Goal: Connect with others: Connect with other users

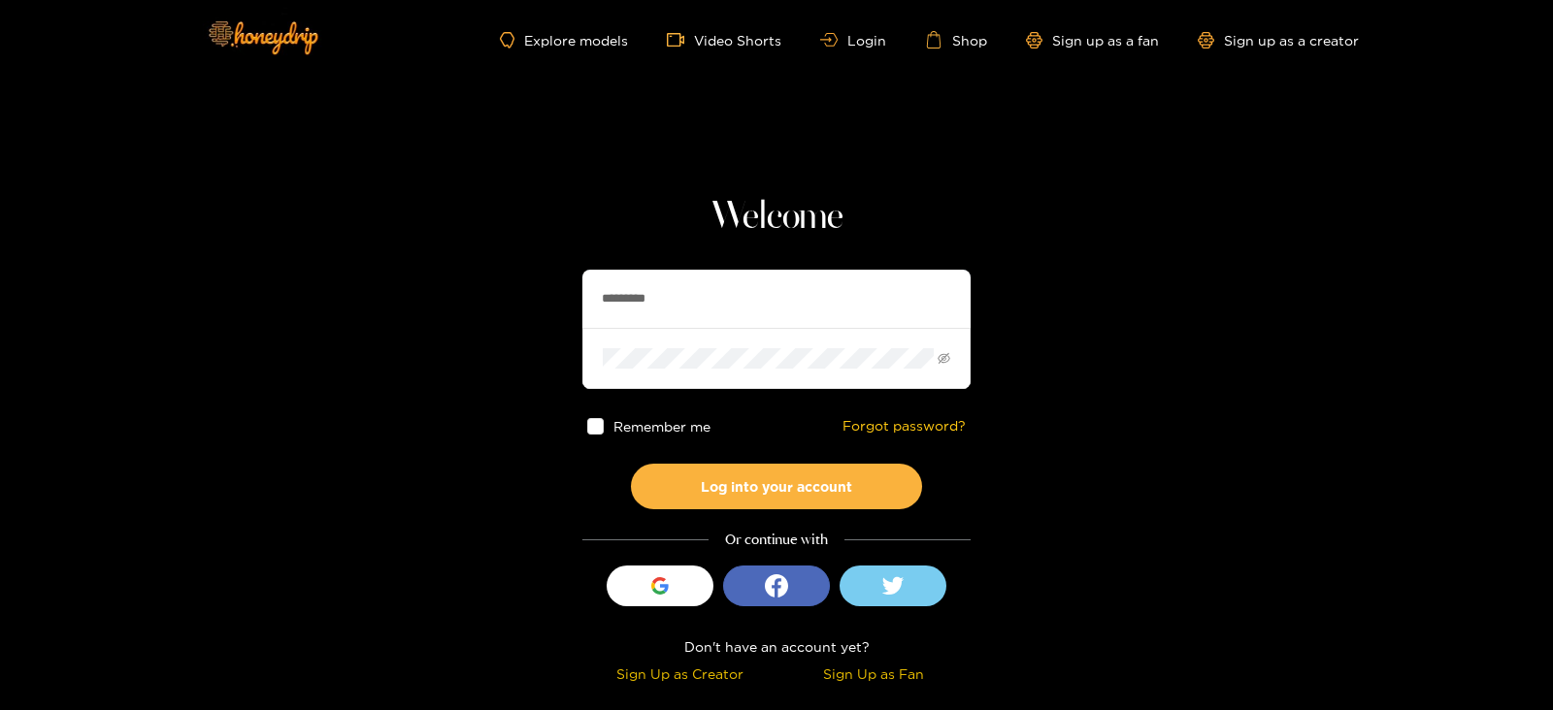
drag, startPoint x: 674, startPoint y: 303, endPoint x: 478, endPoint y: 341, distance: 199.7
click at [478, 341] on section "Welcome ********* Remember me Forgot password? Log into your account Or continu…" at bounding box center [776, 345] width 1553 height 690
type input "*********"
click at [631, 464] on button "Log into your account" at bounding box center [776, 487] width 291 height 46
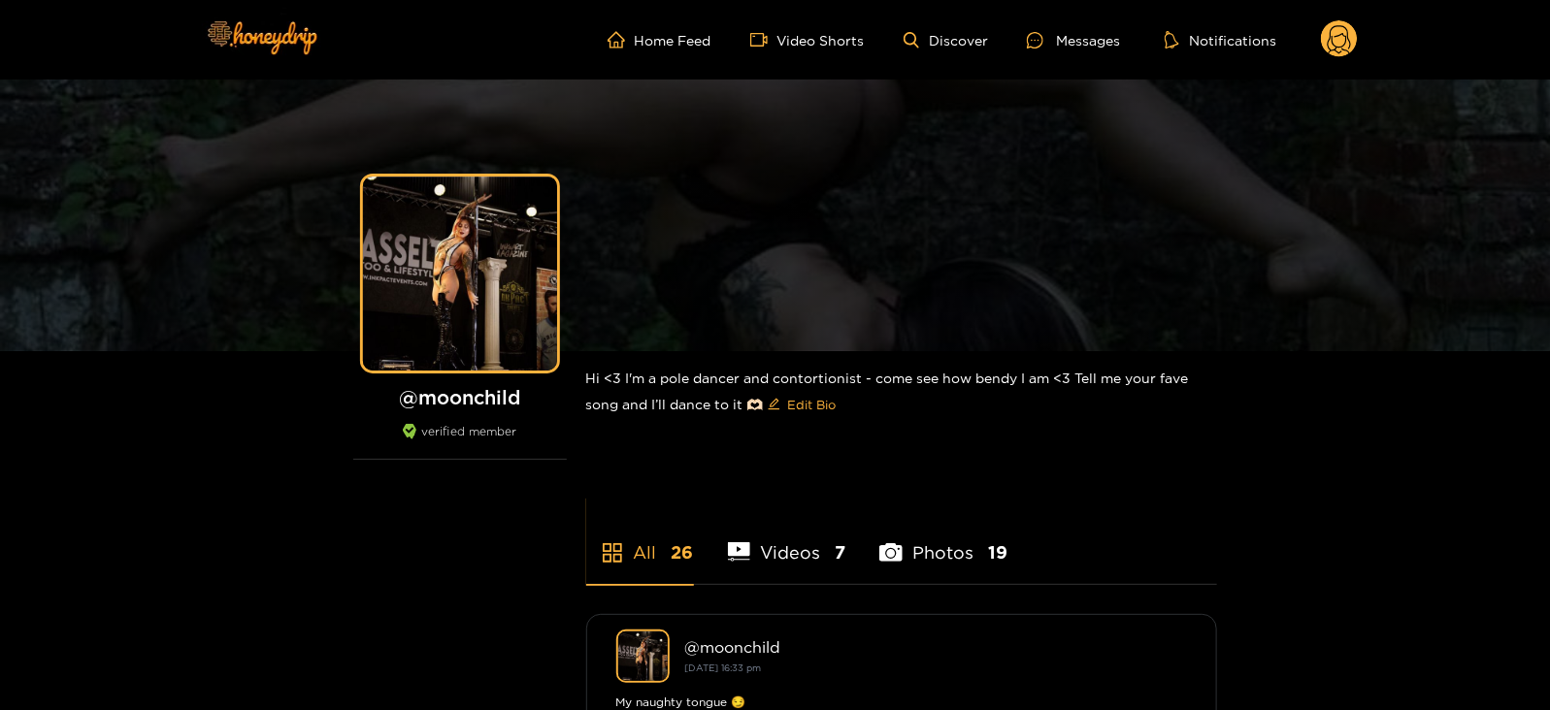
click at [1326, 36] on circle at bounding box center [1339, 38] width 37 height 37
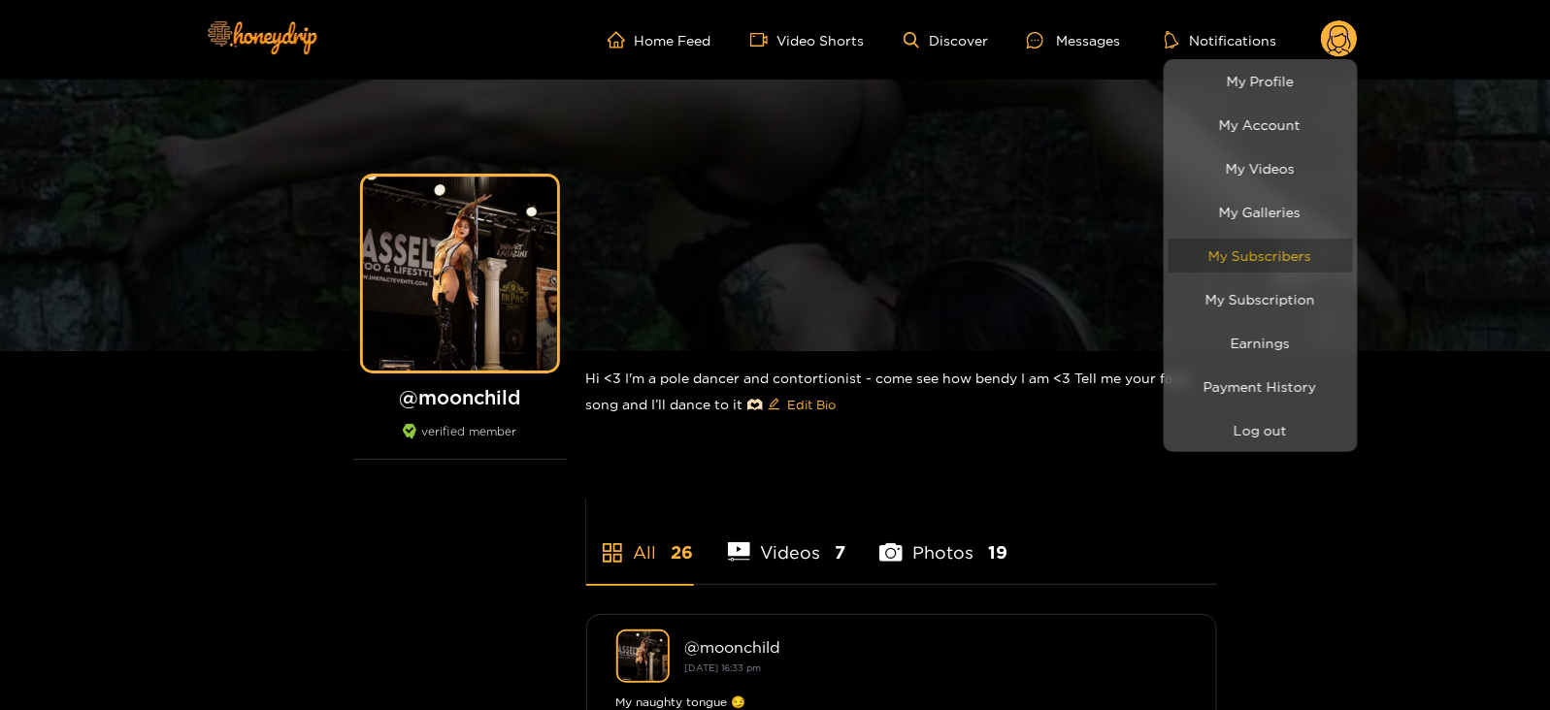
click at [1310, 250] on link "My Subscribers" at bounding box center [1261, 256] width 184 height 34
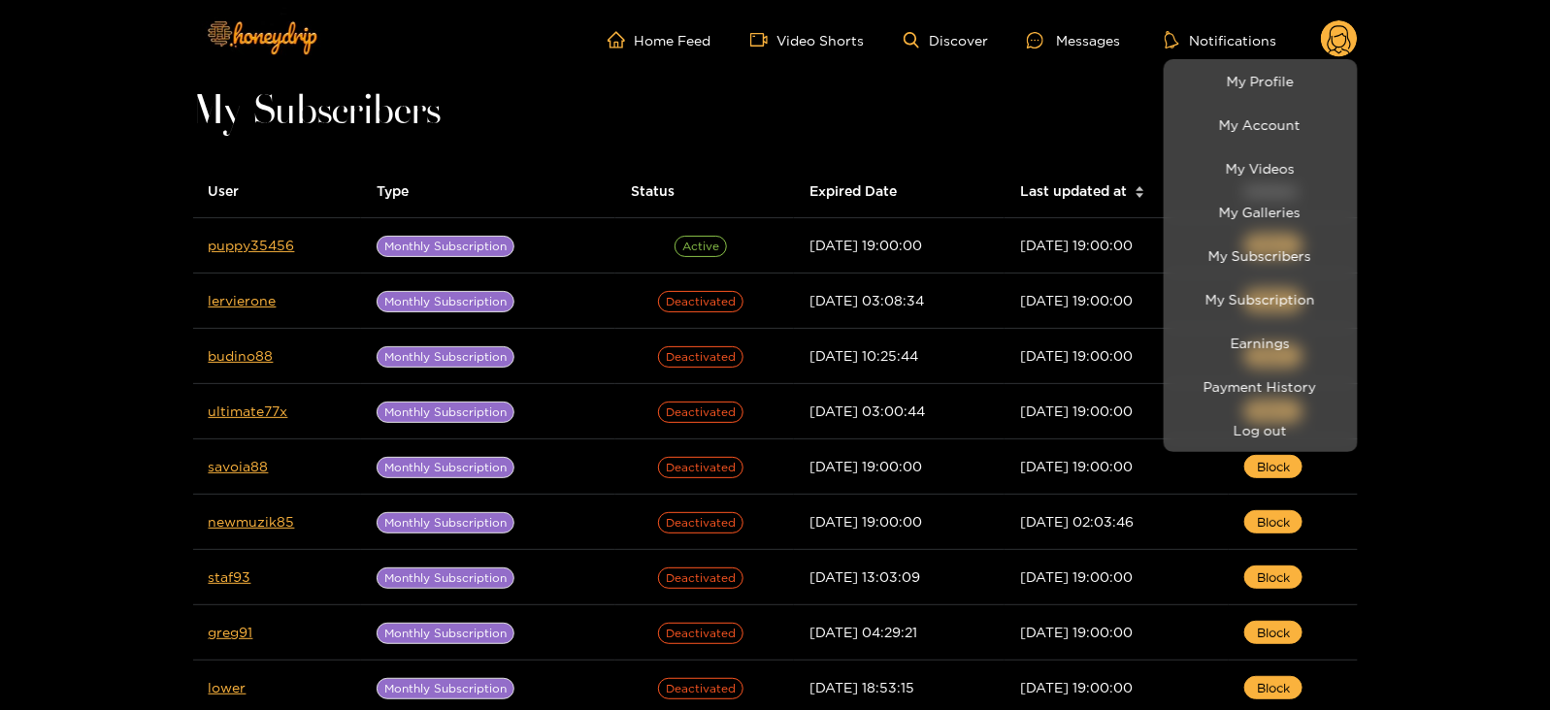
click at [256, 246] on div at bounding box center [775, 355] width 1550 height 710
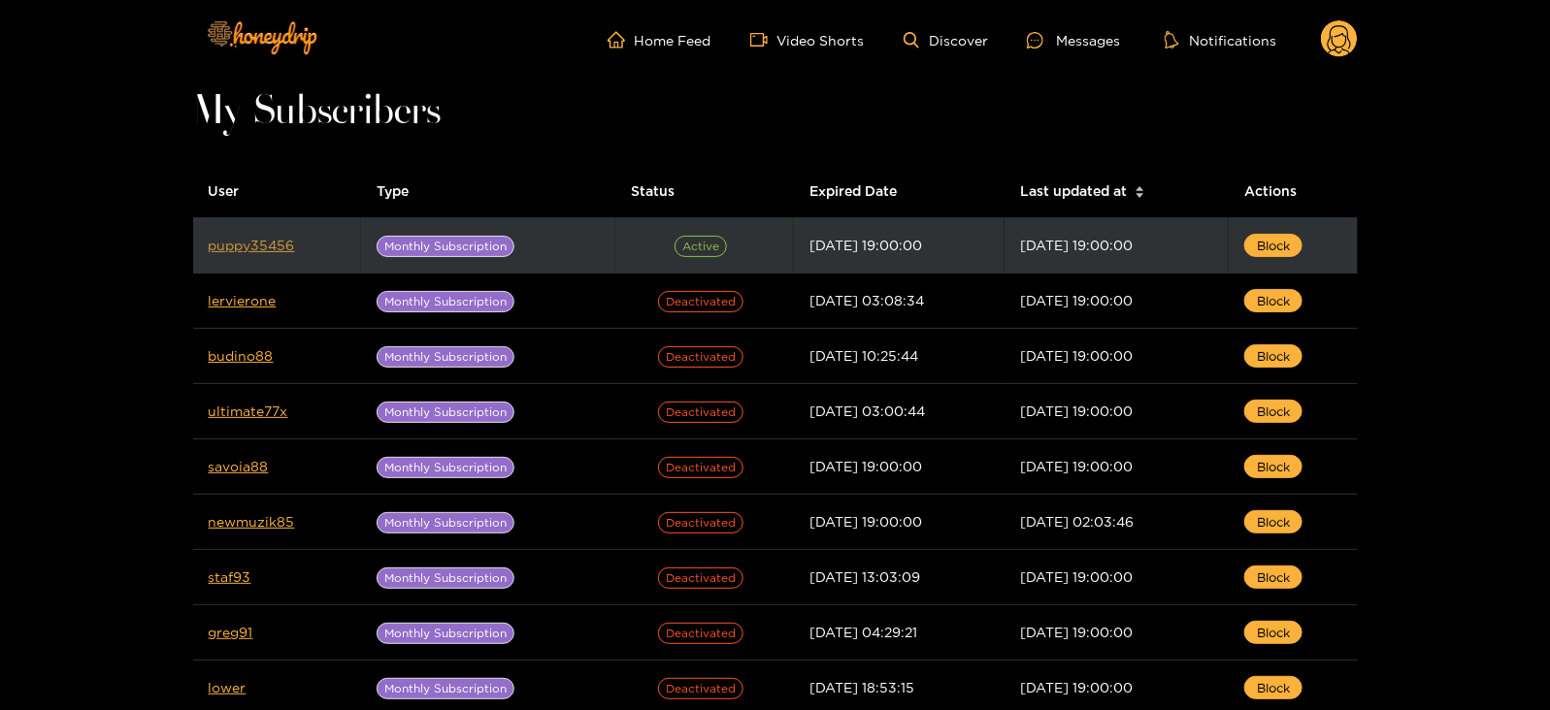
click at [251, 238] on link "puppy35456" at bounding box center [252, 245] width 86 height 15
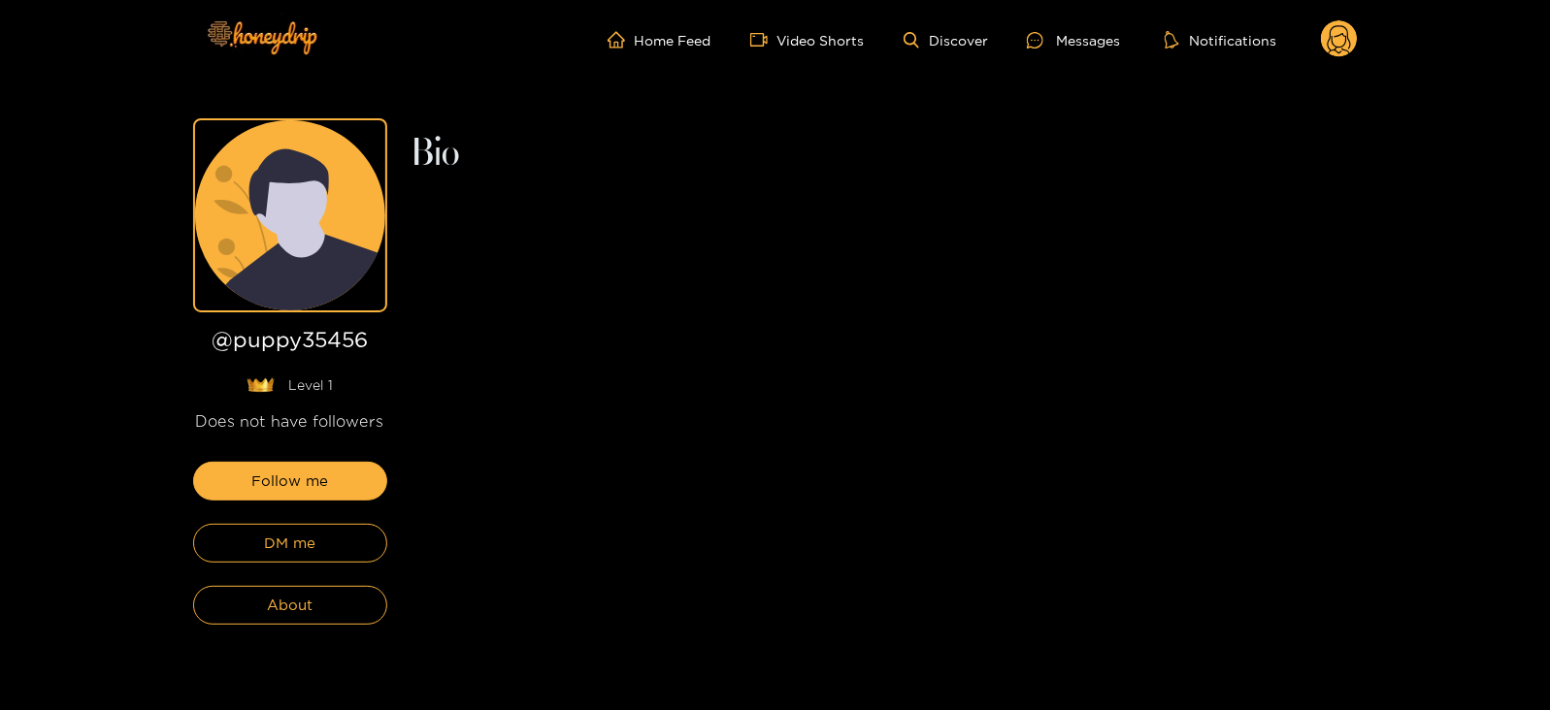
click at [325, 519] on div "Follow me DM me About" at bounding box center [290, 543] width 194 height 163
click at [300, 565] on div "Follow me DM me About" at bounding box center [290, 543] width 194 height 163
click at [275, 541] on span "DM me" at bounding box center [289, 543] width 51 height 23
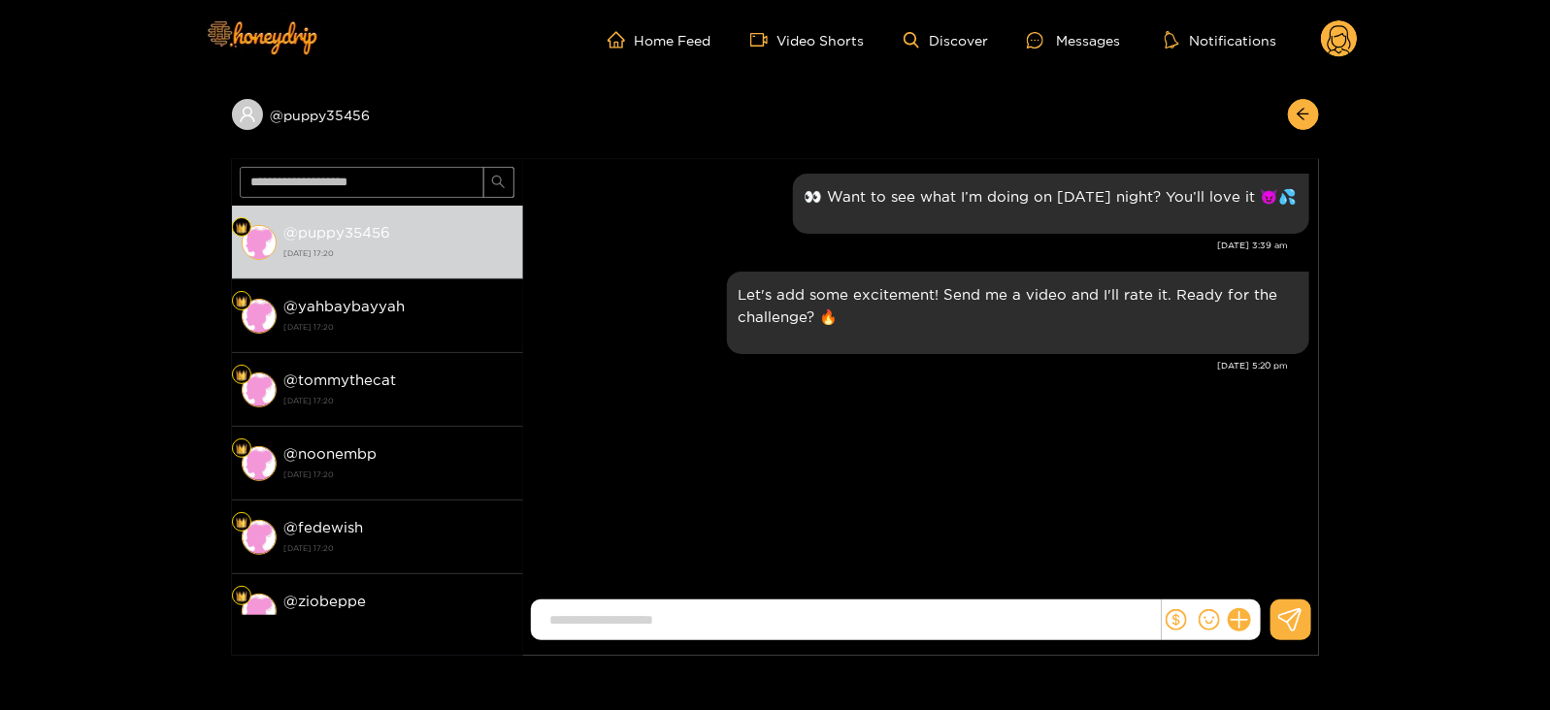
click at [1334, 32] on circle at bounding box center [1339, 38] width 37 height 37
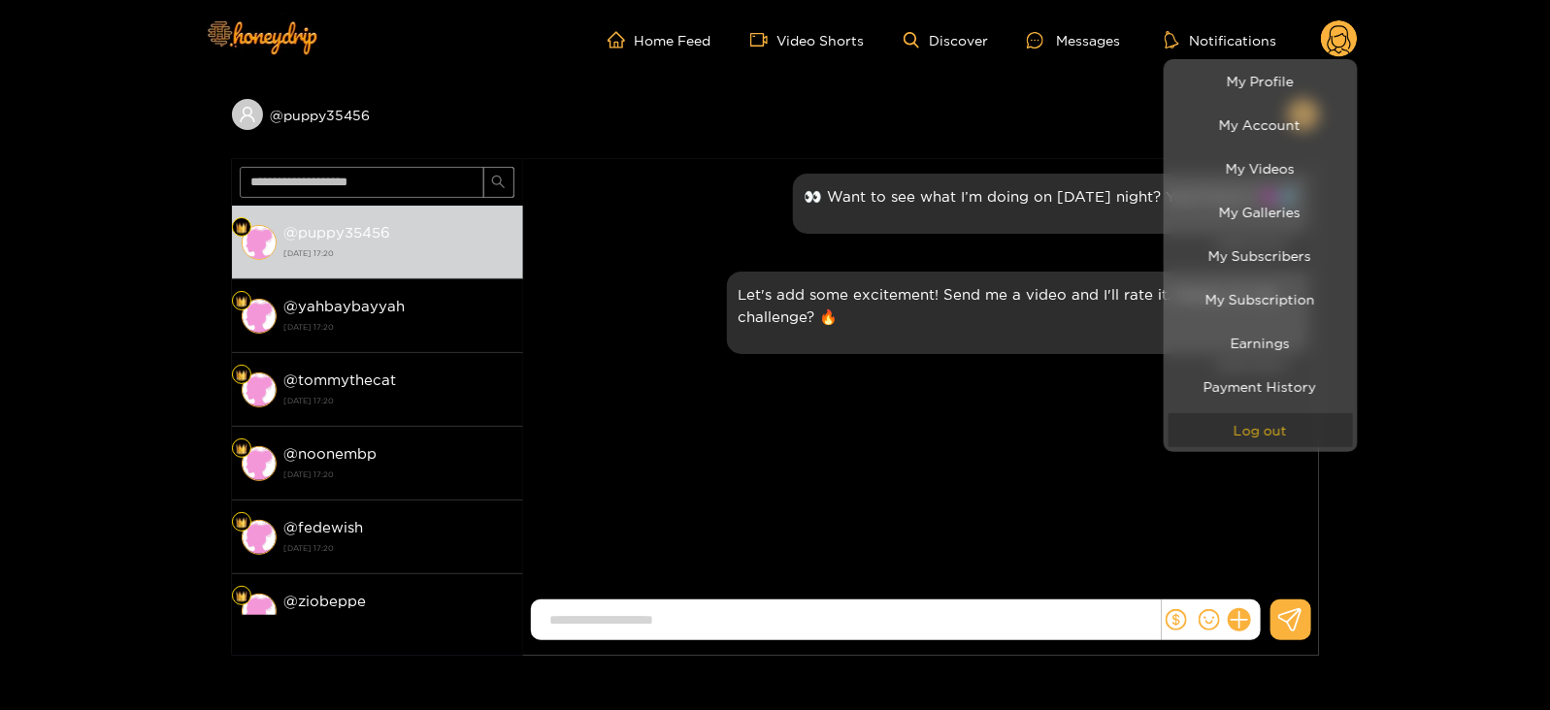
click at [1238, 445] on button "Log out" at bounding box center [1261, 430] width 184 height 34
